Goal: Task Accomplishment & Management: Manage account settings

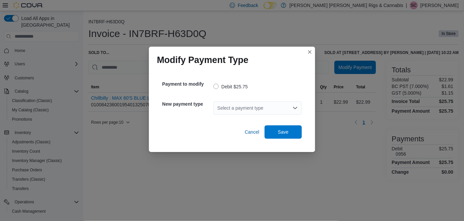
click at [263, 108] on div "Select a payment type" at bounding box center [258, 107] width 88 height 13
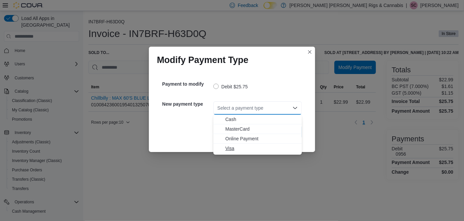
click at [237, 149] on span "Visa" at bounding box center [262, 148] width 73 height 7
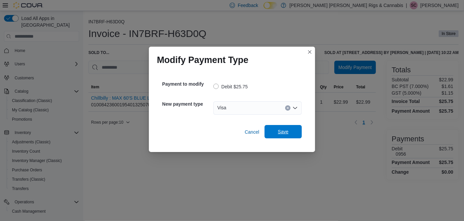
click at [287, 133] on span "Save" at bounding box center [283, 131] width 11 height 7
